Goal: Task Accomplishment & Management: Manage account settings

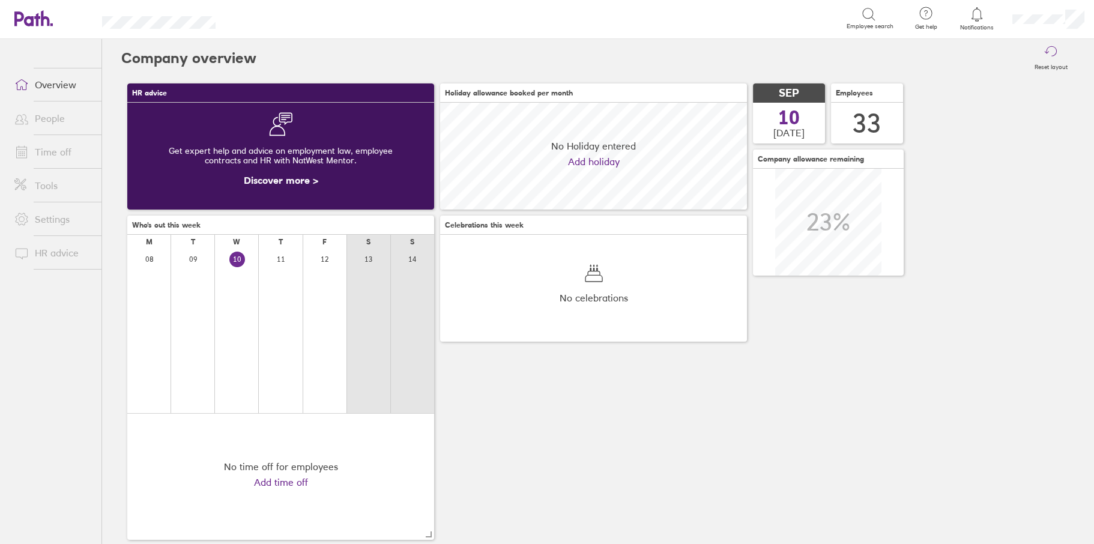
scroll to position [107, 306]
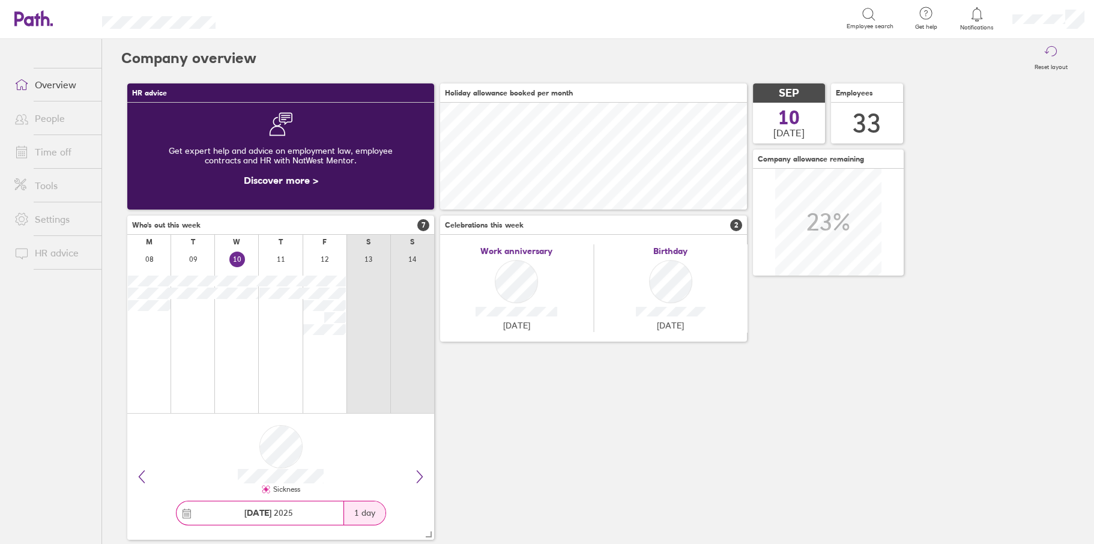
click at [65, 151] on link "Time off" at bounding box center [53, 152] width 97 height 24
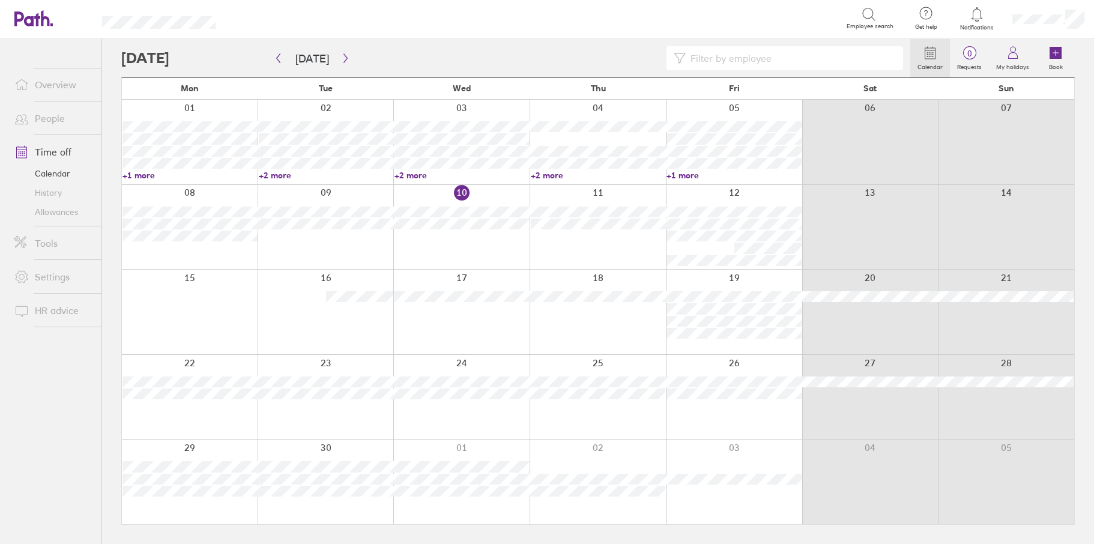
click at [1055, 55] on icon at bounding box center [1055, 52] width 0 height 5
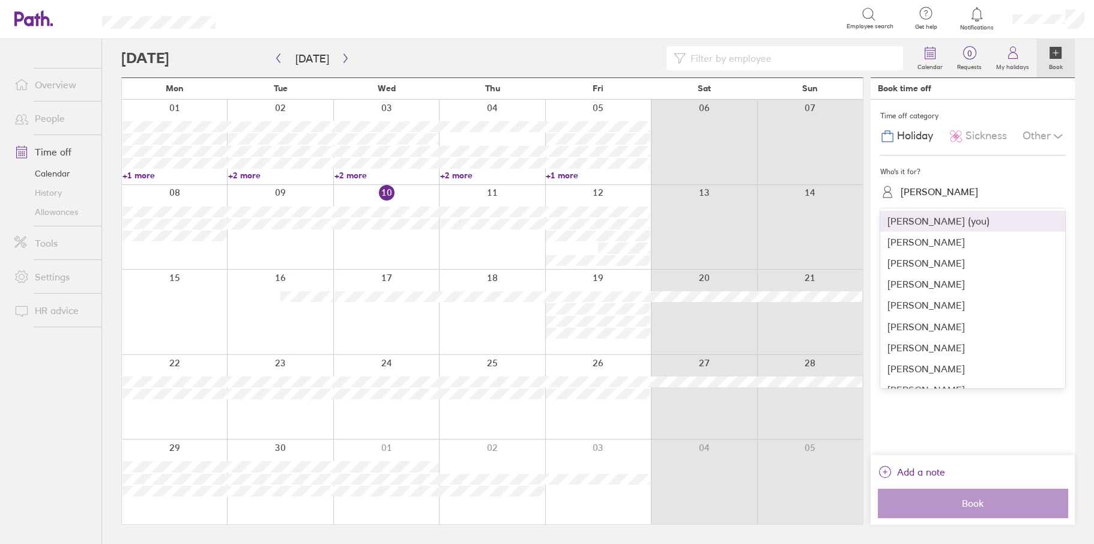
click at [919, 189] on div "[PERSON_NAME]" at bounding box center [939, 191] width 77 height 11
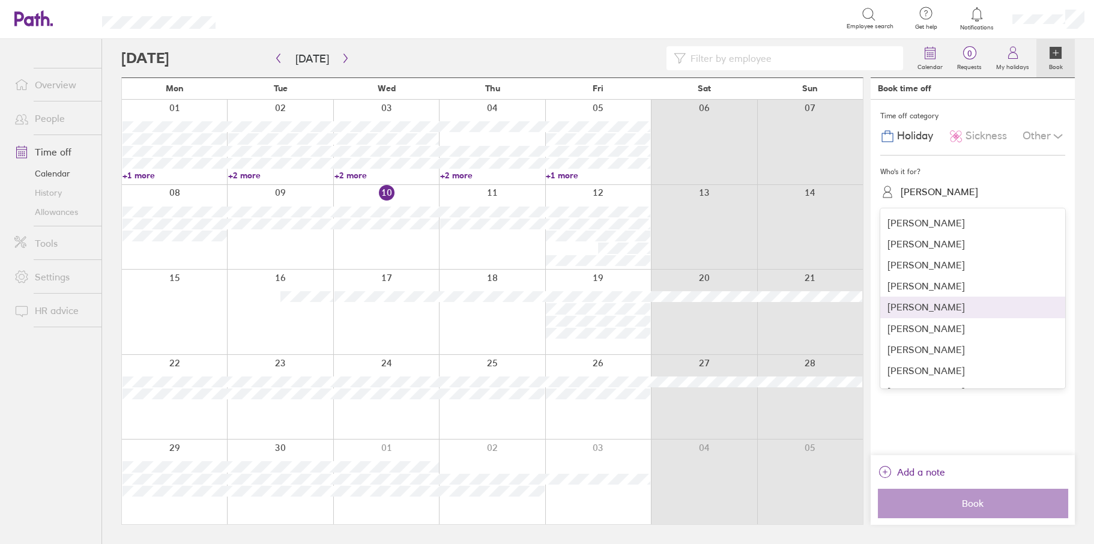
scroll to position [180, 0]
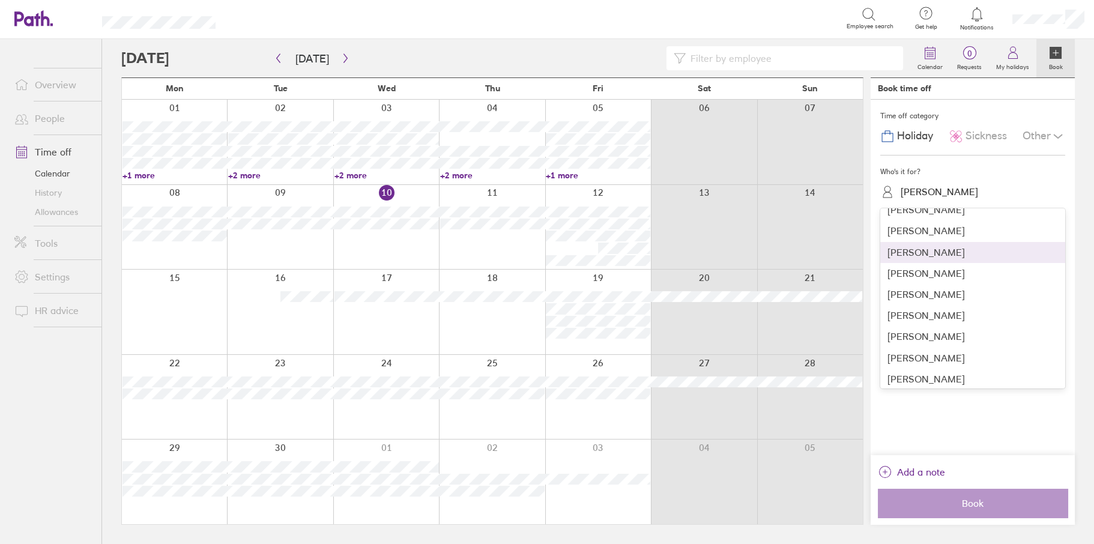
click at [914, 250] on div "[PERSON_NAME]" at bounding box center [972, 252] width 185 height 21
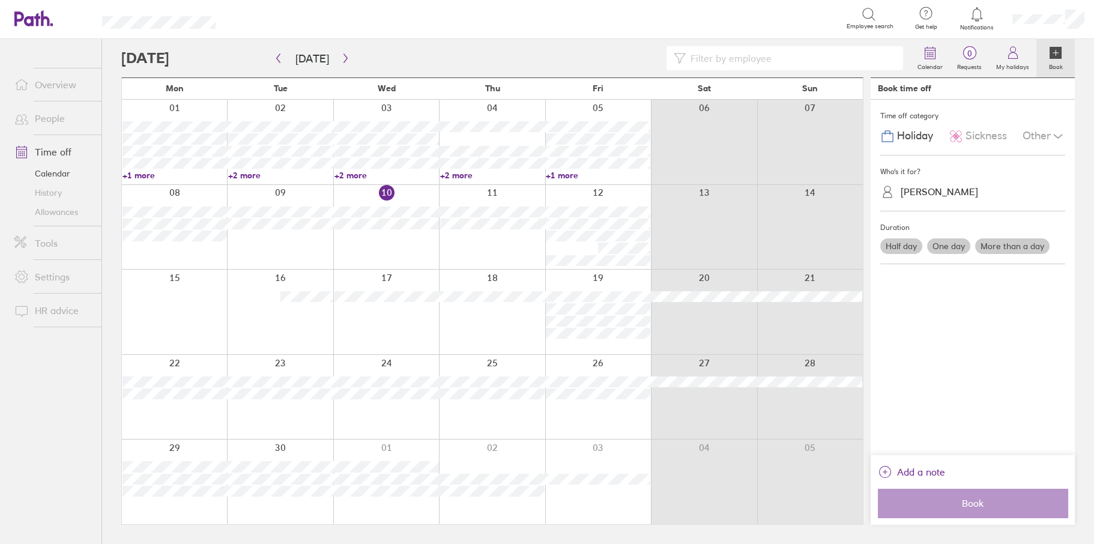
click at [944, 244] on label "One day" at bounding box center [948, 246] width 43 height 16
click at [0, 0] on input "One day" at bounding box center [0, 0] width 0 height 0
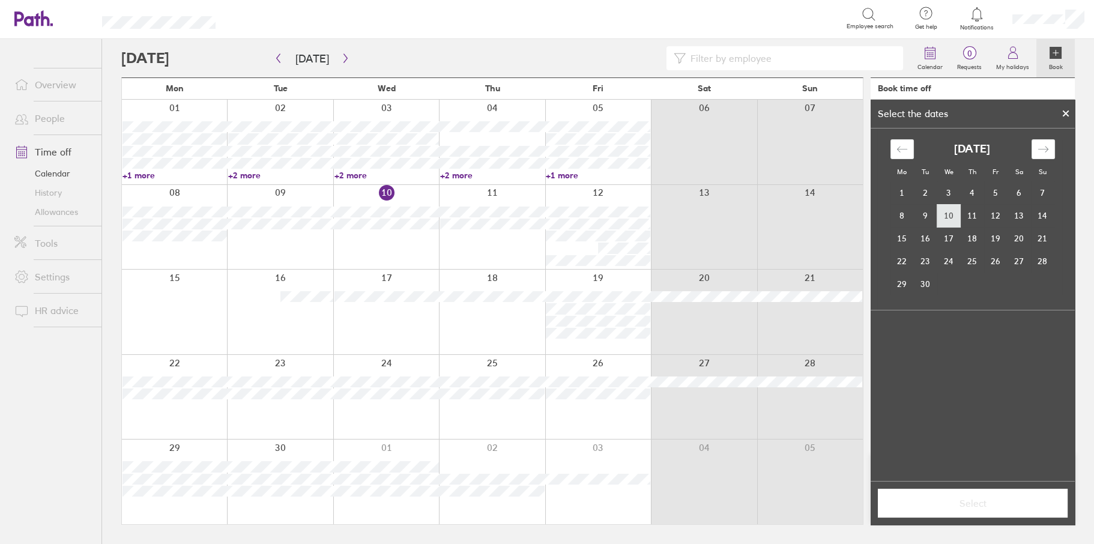
click at [946, 217] on td "10" at bounding box center [948, 215] width 23 height 23
click at [967, 506] on span "Select" at bounding box center [972, 503] width 173 height 11
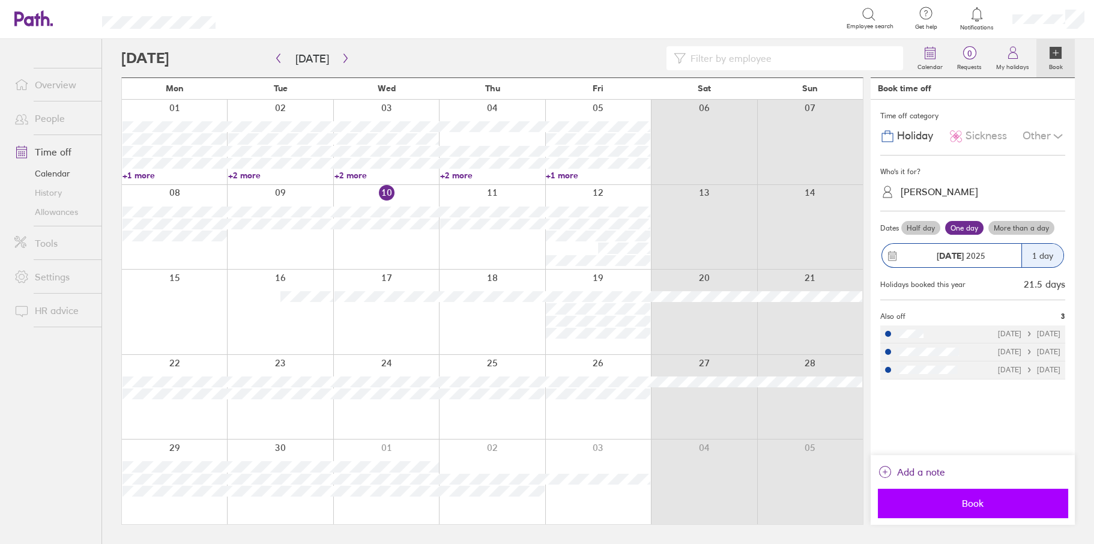
click at [986, 502] on span "Book" at bounding box center [972, 503] width 173 height 11
